Goal: Submit feedback/report problem: Submit feedback/report problem

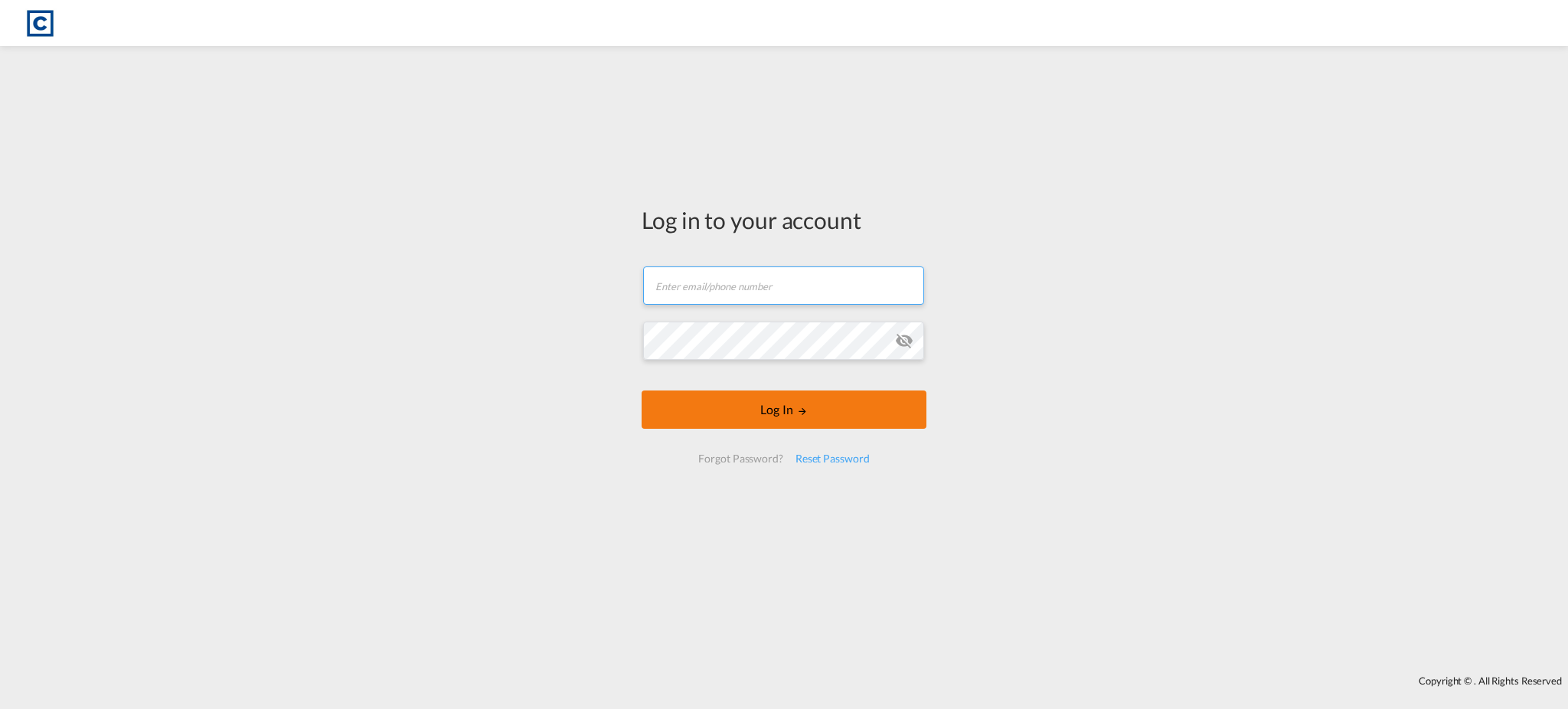
type input "[EMAIL_ADDRESS][DOMAIN_NAME]"
click at [802, 420] on button "Log In" at bounding box center [783, 409] width 285 height 38
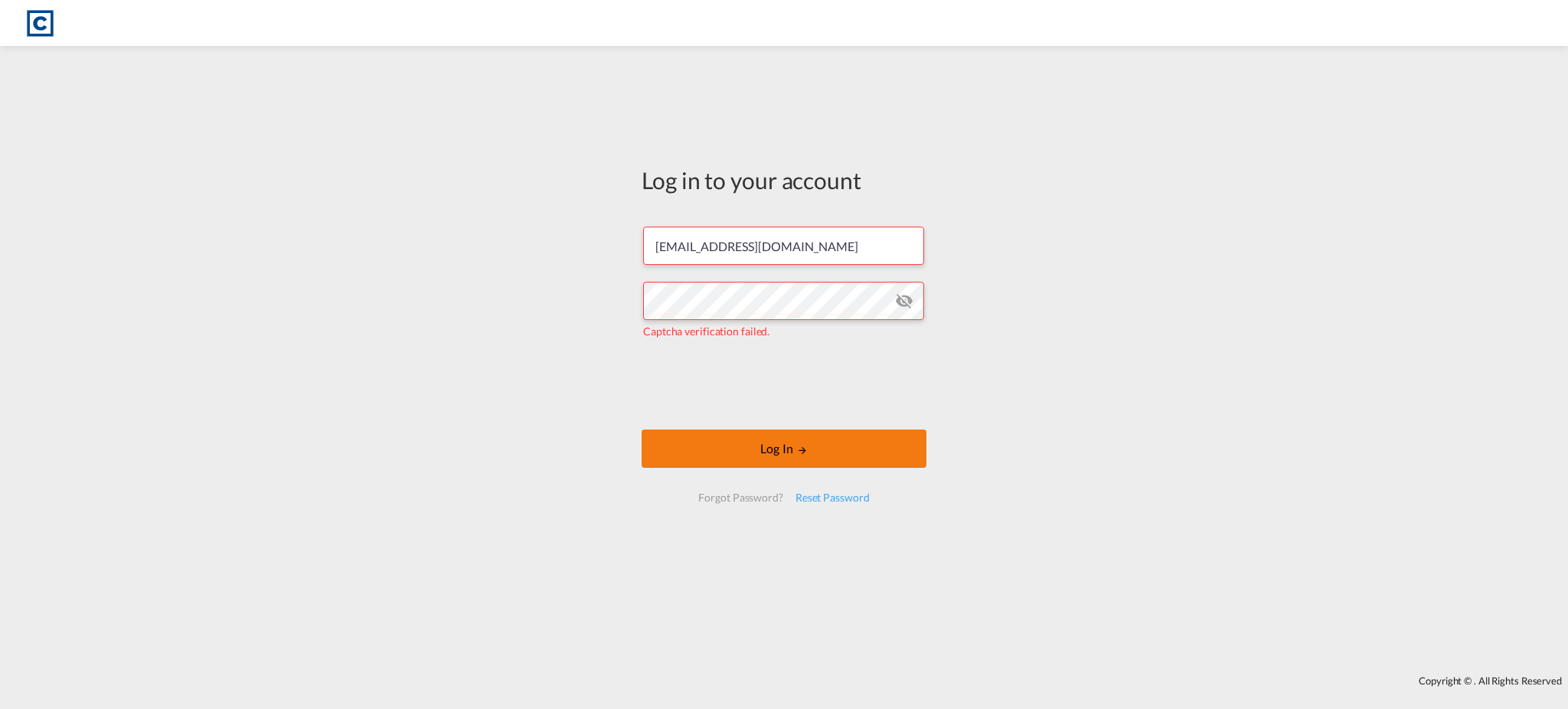
click at [748, 444] on button "Log In" at bounding box center [783, 449] width 285 height 38
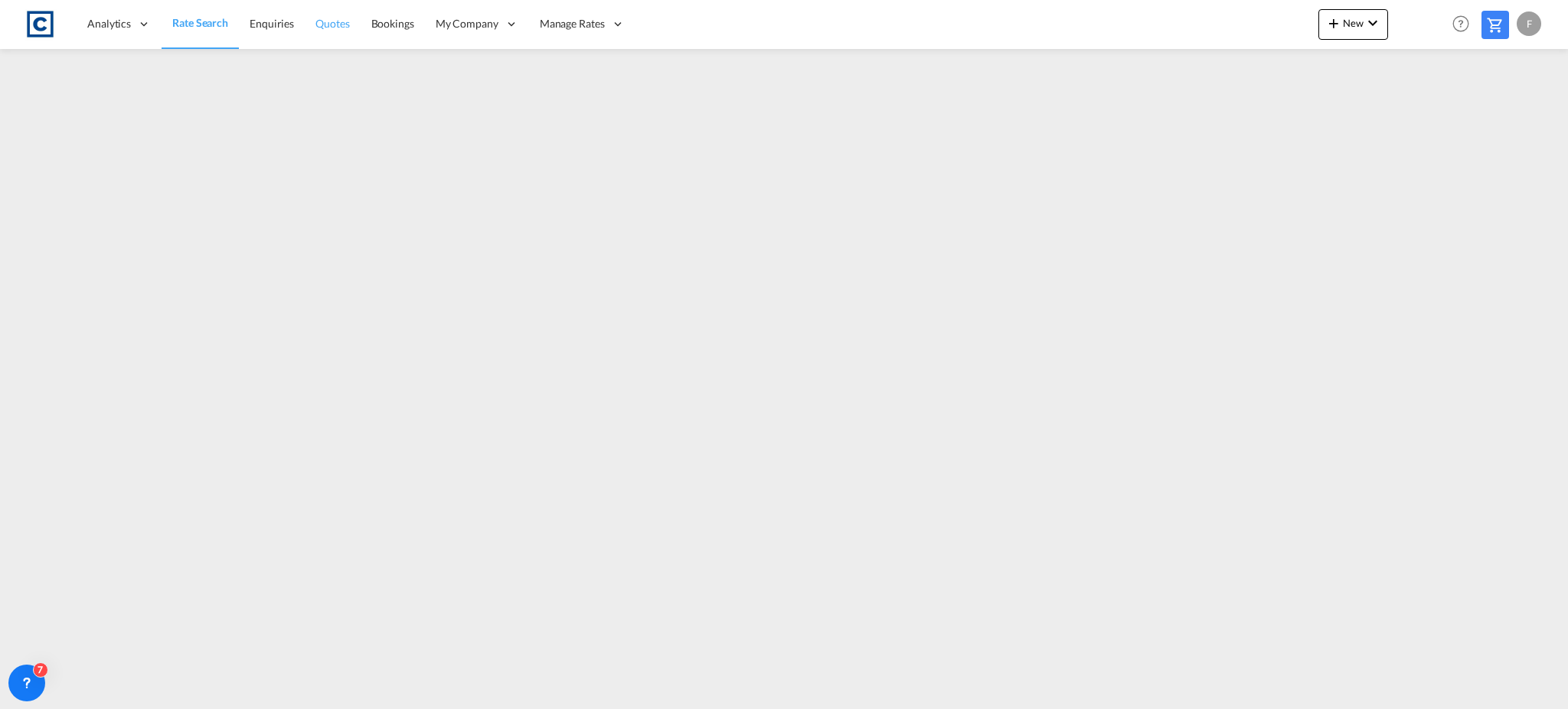
click at [319, 30] on span "Quotes" at bounding box center [332, 23] width 34 height 13
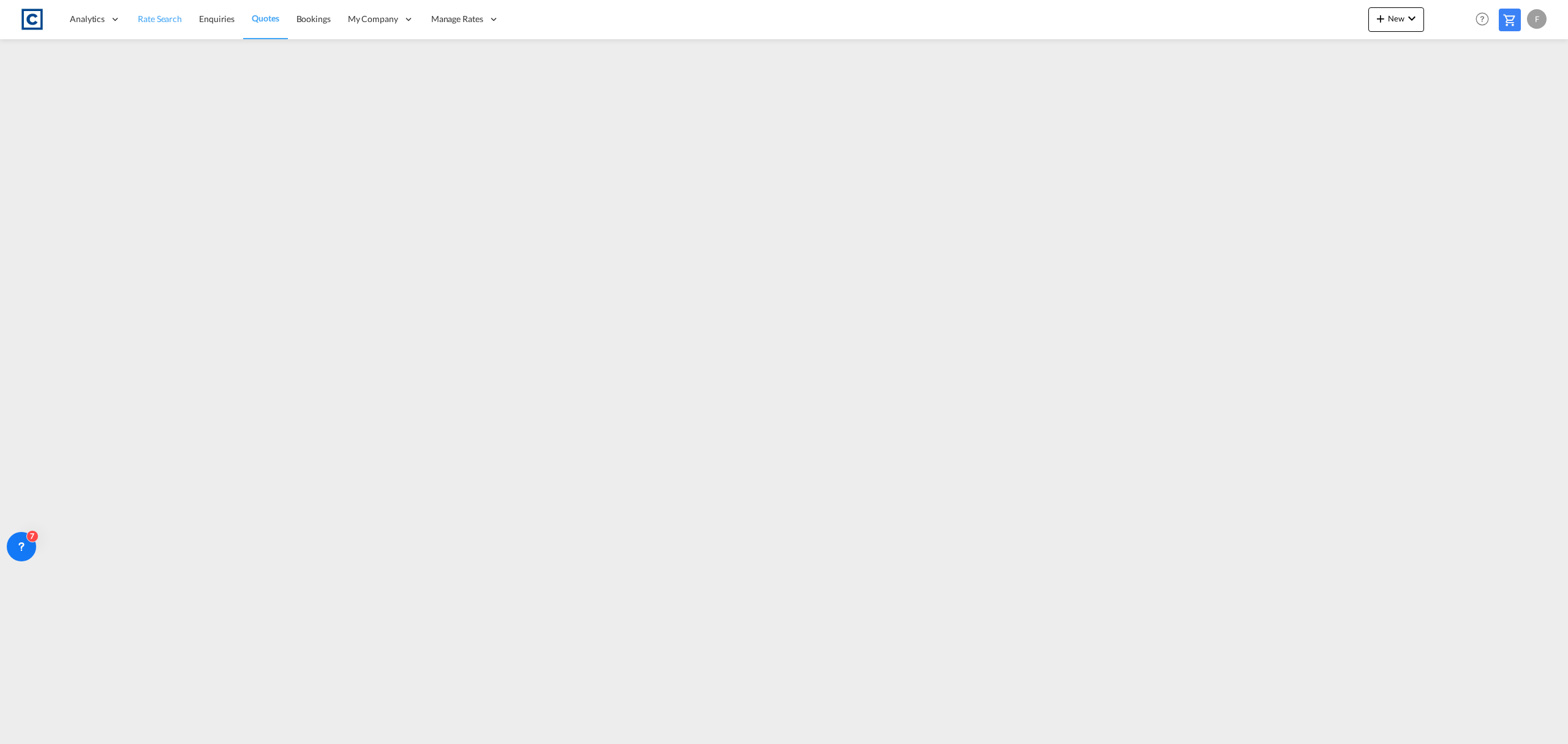
click at [164, 18] on span "Rate Search" at bounding box center [160, 18] width 44 height 10
click at [21, 540] on icon at bounding box center [21, 546] width 12 height 12
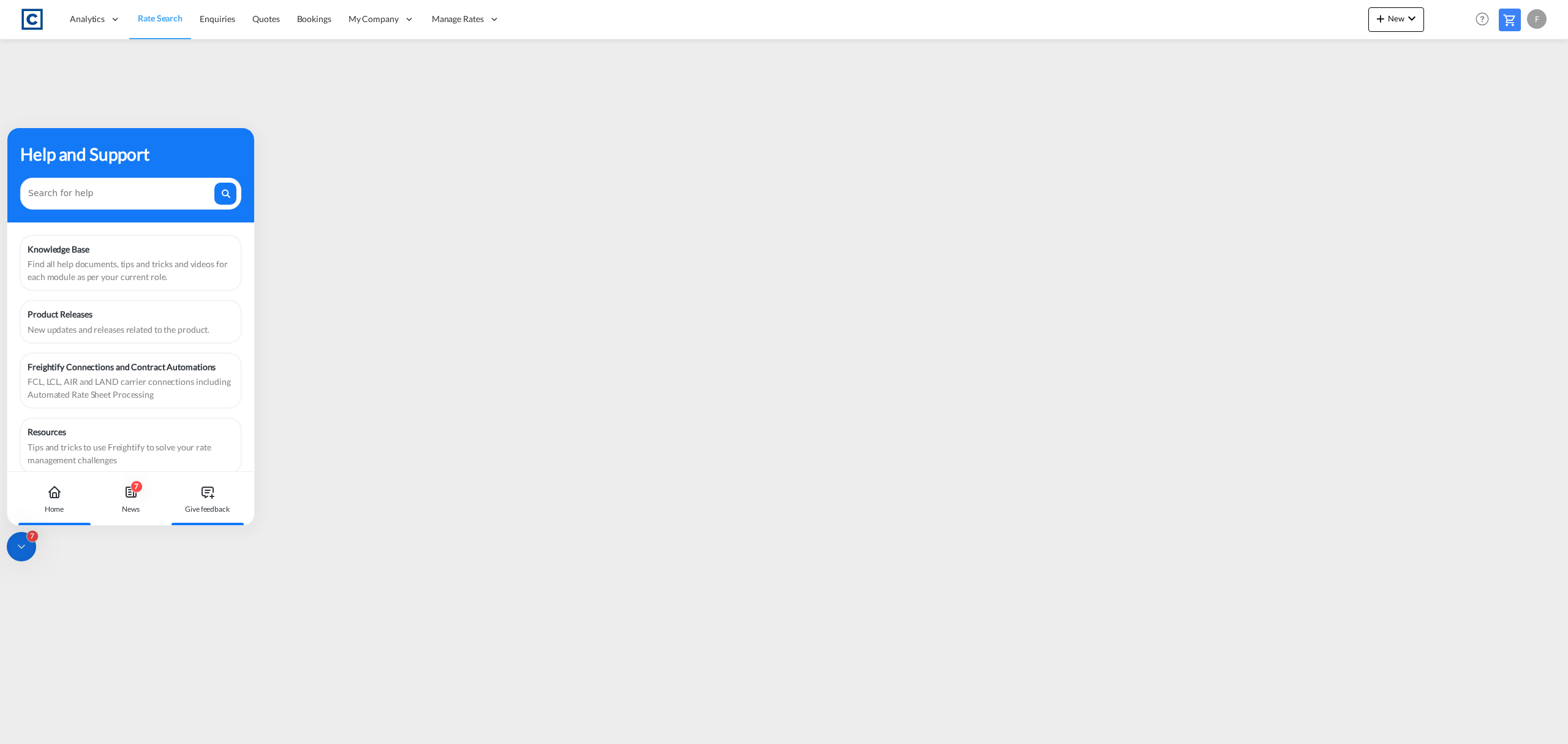
click at [211, 489] on icon at bounding box center [207, 492] width 15 height 15
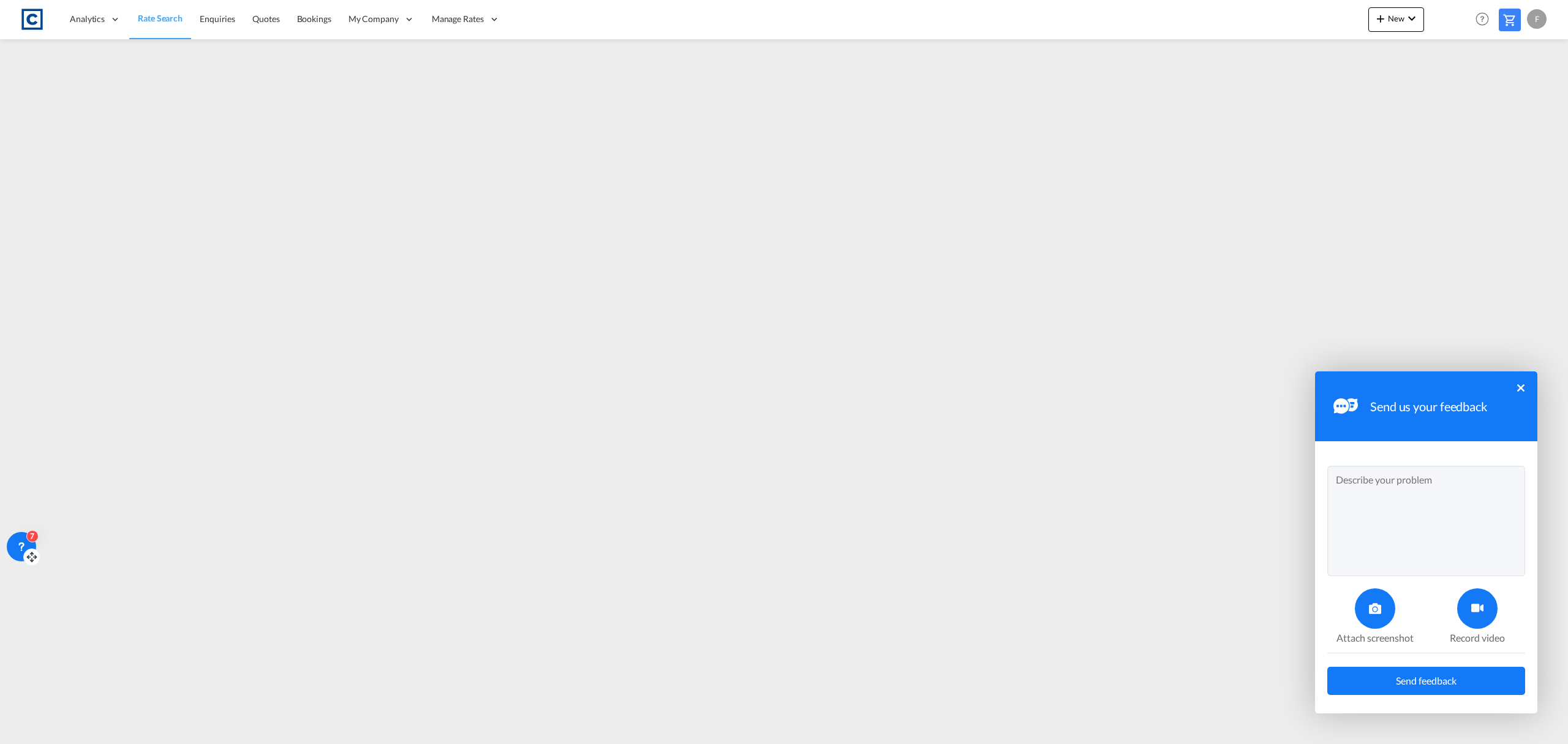
click at [1254, 567] on div at bounding box center [1375, 608] width 40 height 40
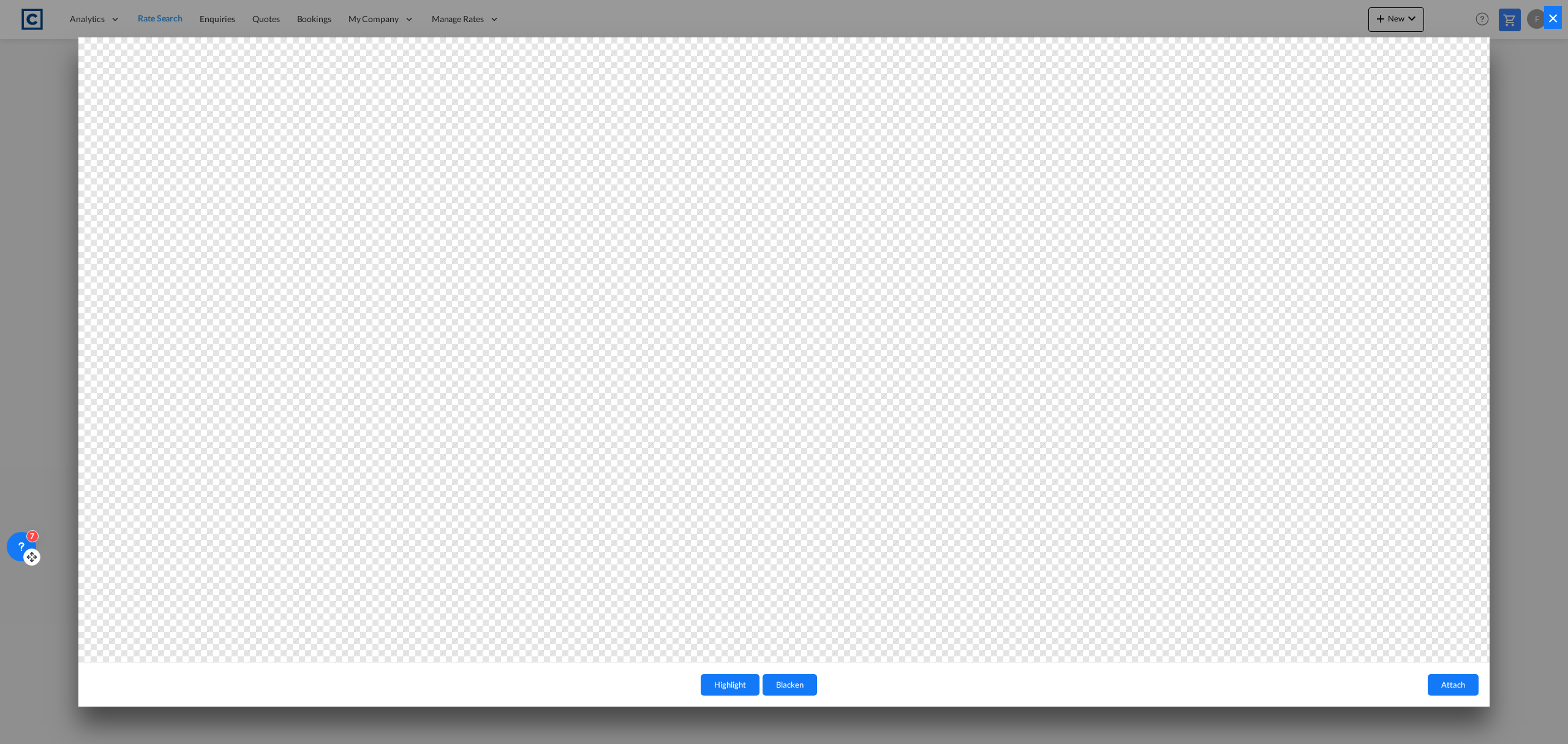
click at [733, 567] on button "Highlight" at bounding box center [730, 684] width 59 height 21
click at [1254, 567] on button "Attach" at bounding box center [1452, 684] width 51 height 21
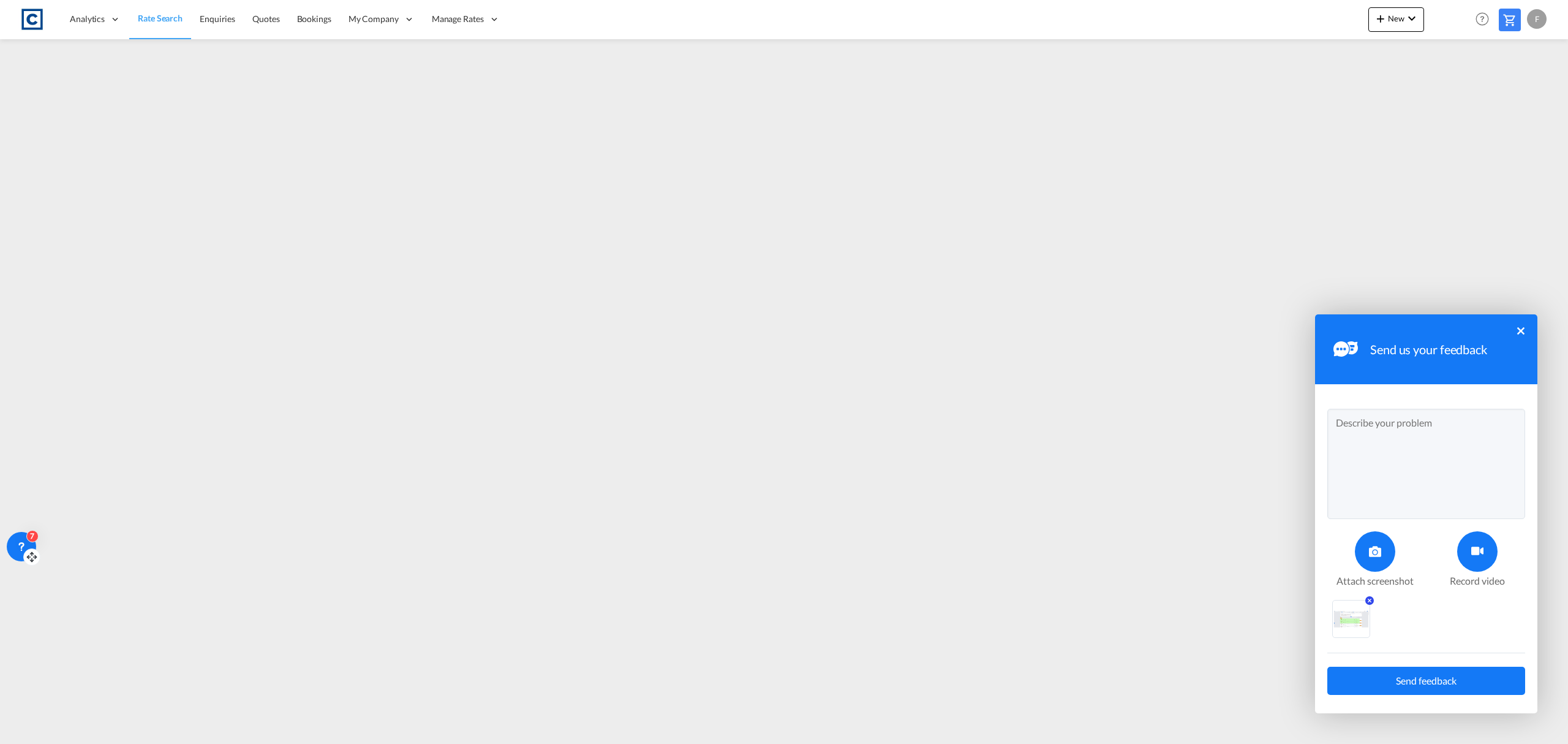
click at [1254, 447] on textarea at bounding box center [1426, 464] width 198 height 110
click at [1254, 458] on textarea "Hi, DD8 is showing Staffordshire instead of" at bounding box center [1426, 464] width 198 height 110
type textarea "Hi, DD8 is showing [GEOGRAPHIC_DATA] instead of Scotland - can you please ensur…"
click at [1254, 567] on span "Send feedback" at bounding box center [1426, 680] width 61 height 10
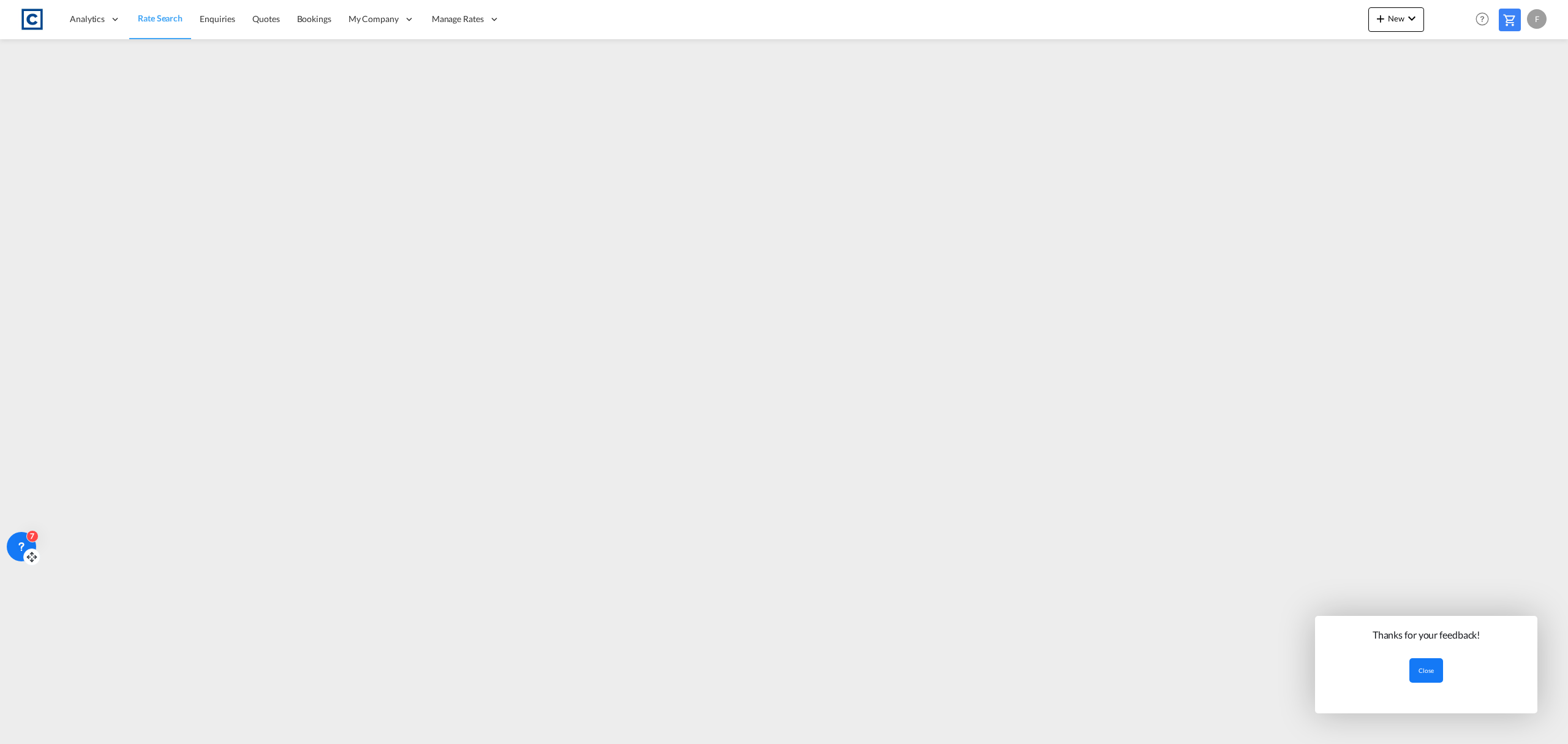
click at [1254, 567] on button "Close" at bounding box center [1426, 670] width 34 height 24
